Goal: Information Seeking & Learning: Learn about a topic

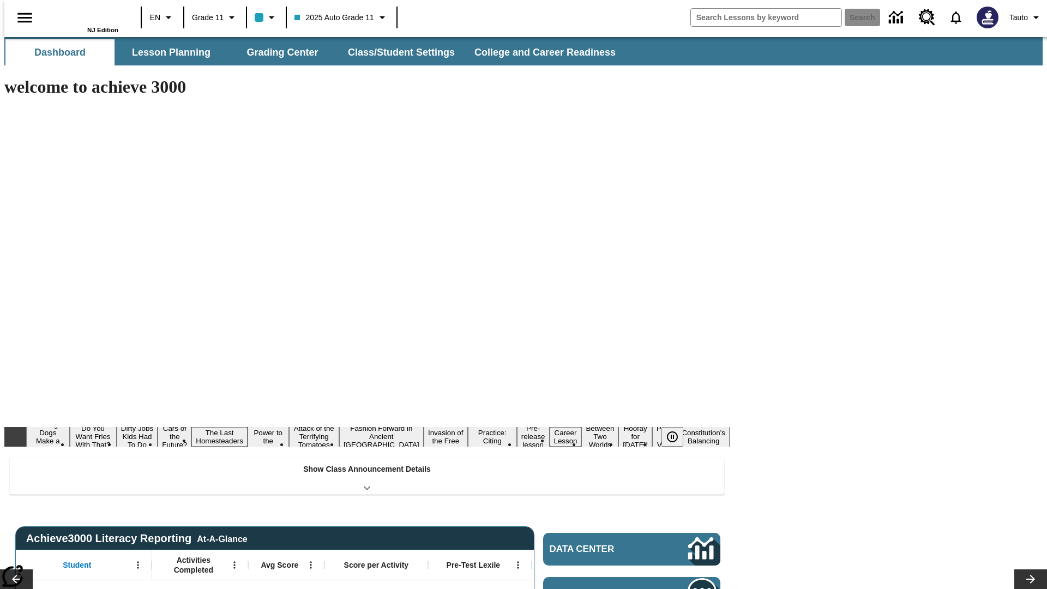
type input "-1"
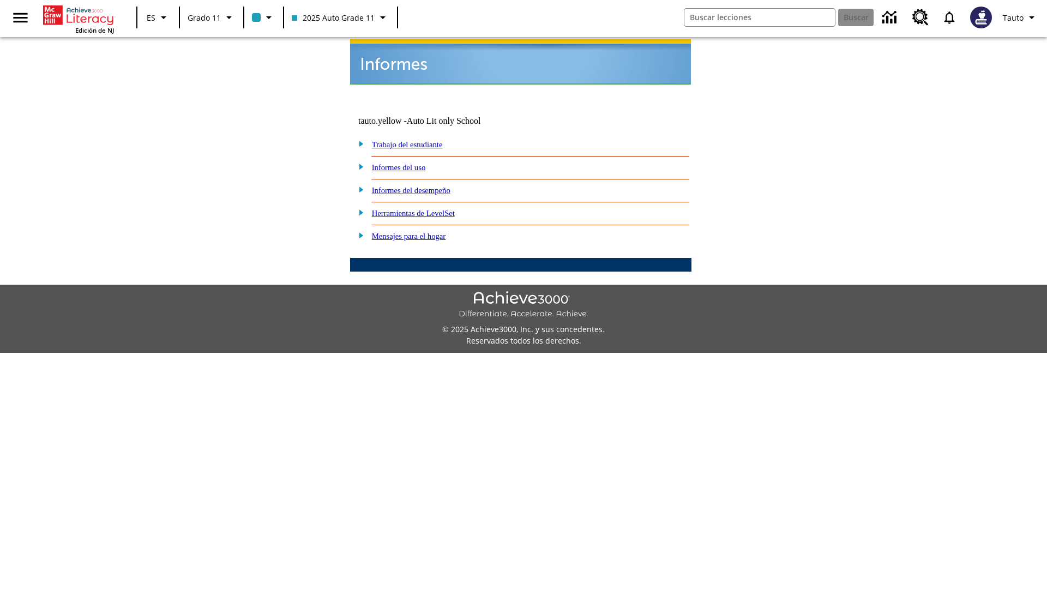
click at [407, 163] on link "Informes del uso" at bounding box center [399, 167] width 54 height 9
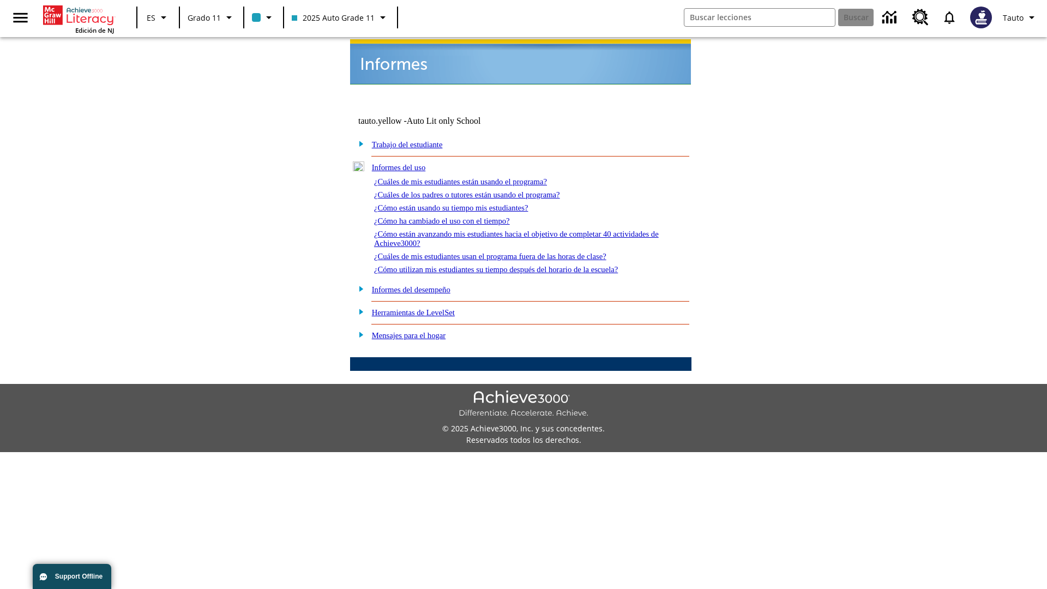
click at [476, 177] on link "¿Cuáles de mis estudiantes están usando el programa?" at bounding box center [460, 181] width 173 height 9
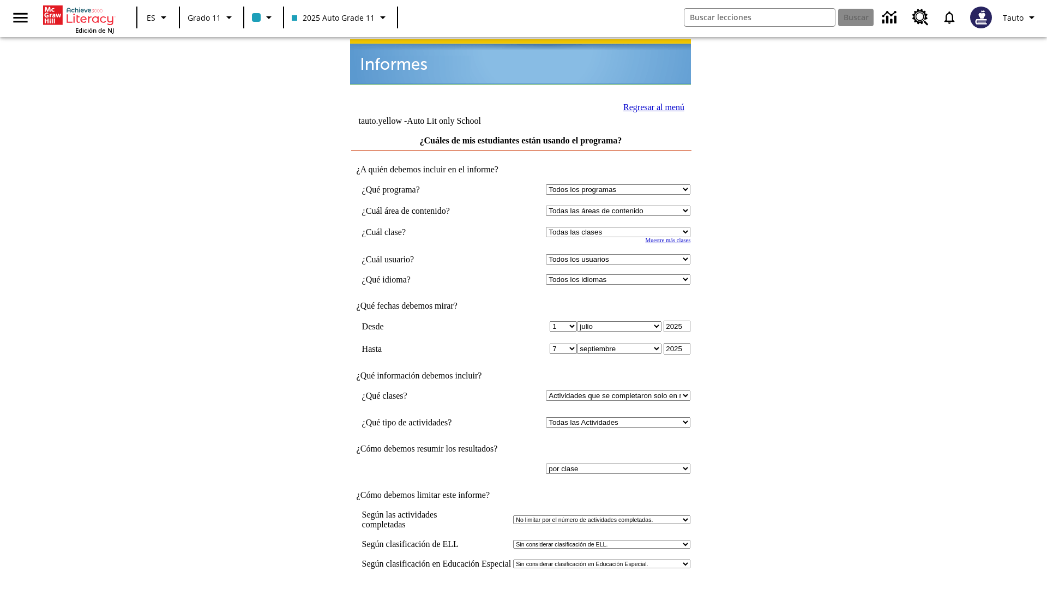
click at [651, 106] on link "Regresar al menú" at bounding box center [653, 107] width 61 height 9
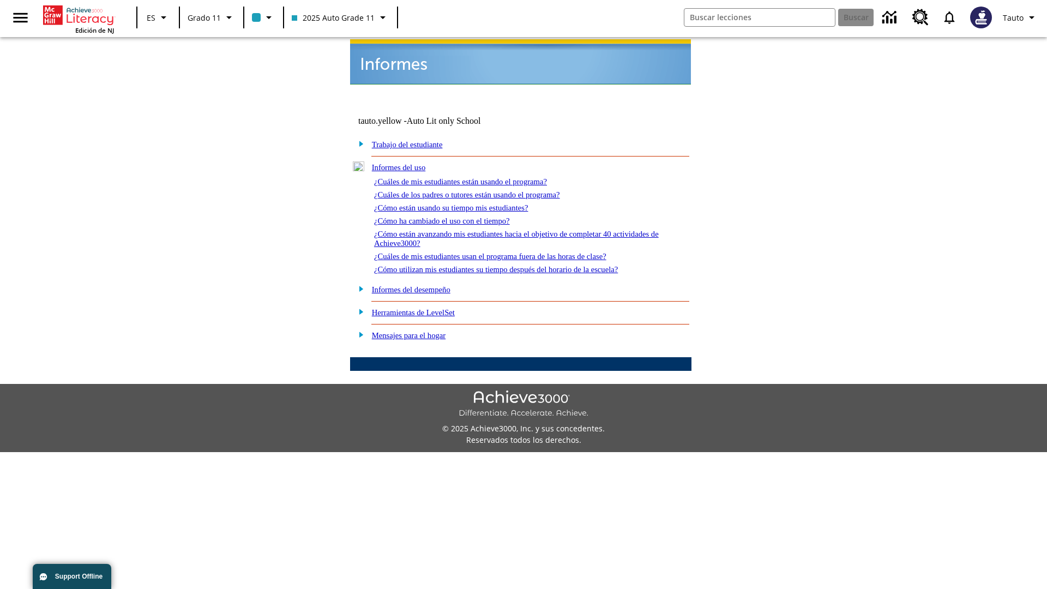
click at [464, 203] on link "¿Cómo están usando su tiempo mis estudiantes?" at bounding box center [451, 207] width 154 height 9
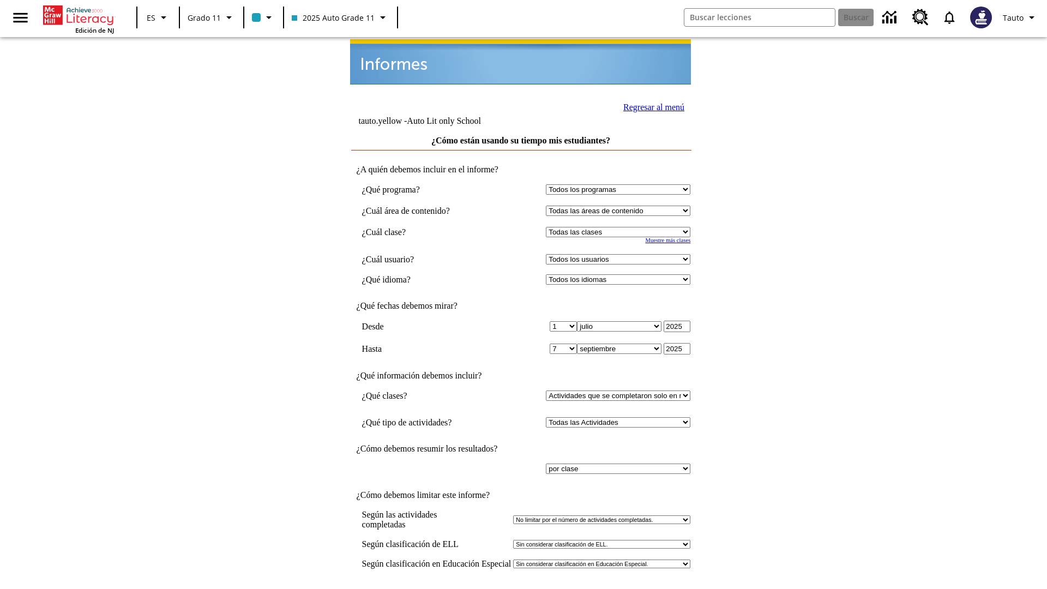
click at [651, 106] on link "Regresar al menú" at bounding box center [653, 107] width 61 height 9
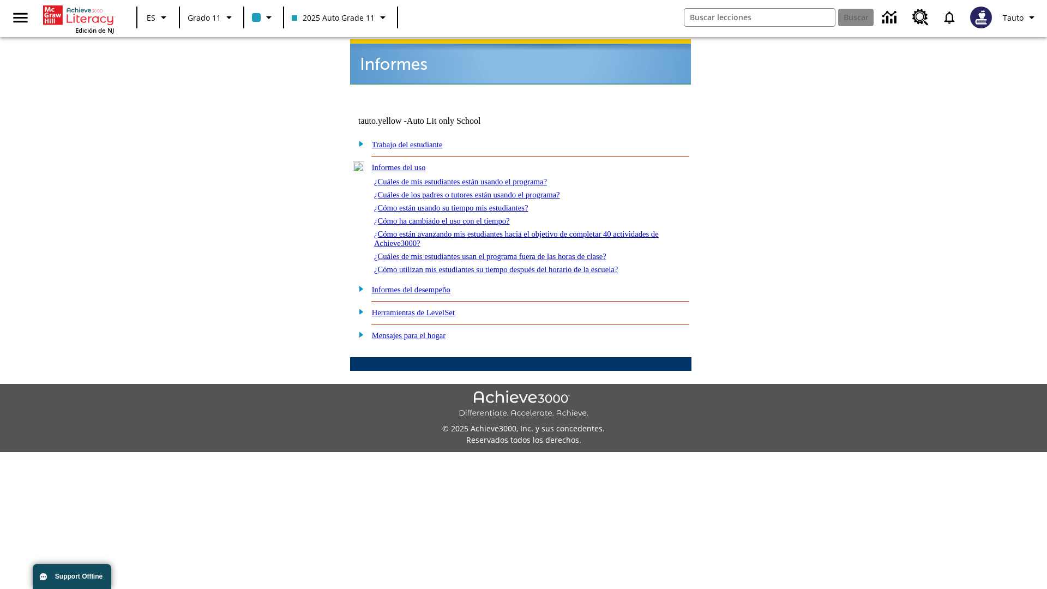
click at [515, 265] on link "¿Cómo utilizan mis estudiantes su tiempo después del horario de la escuela?" at bounding box center [496, 269] width 244 height 9
